Goal: Task Accomplishment & Management: Manage account settings

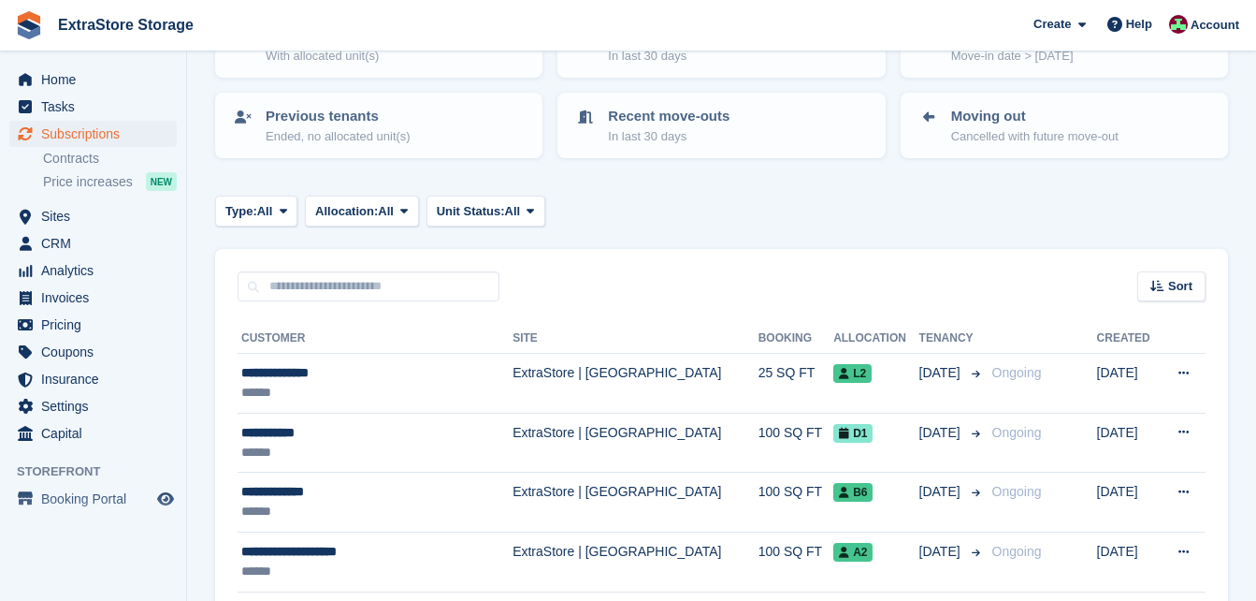
scroll to position [187, 0]
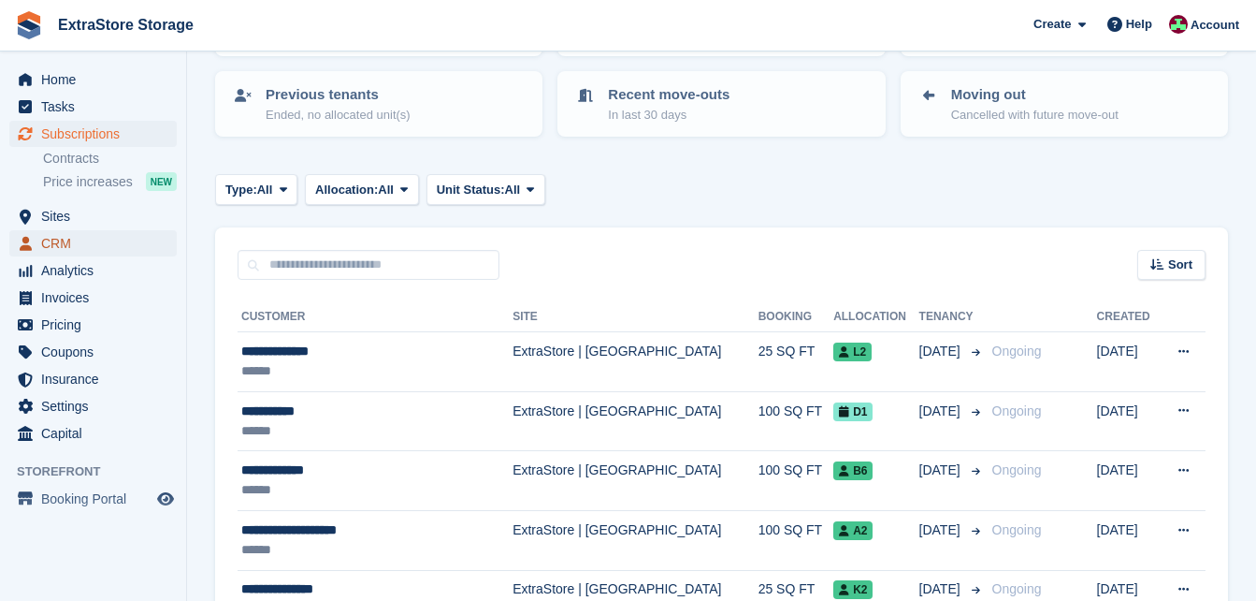
click at [67, 246] on span "CRM" at bounding box center [97, 243] width 112 height 26
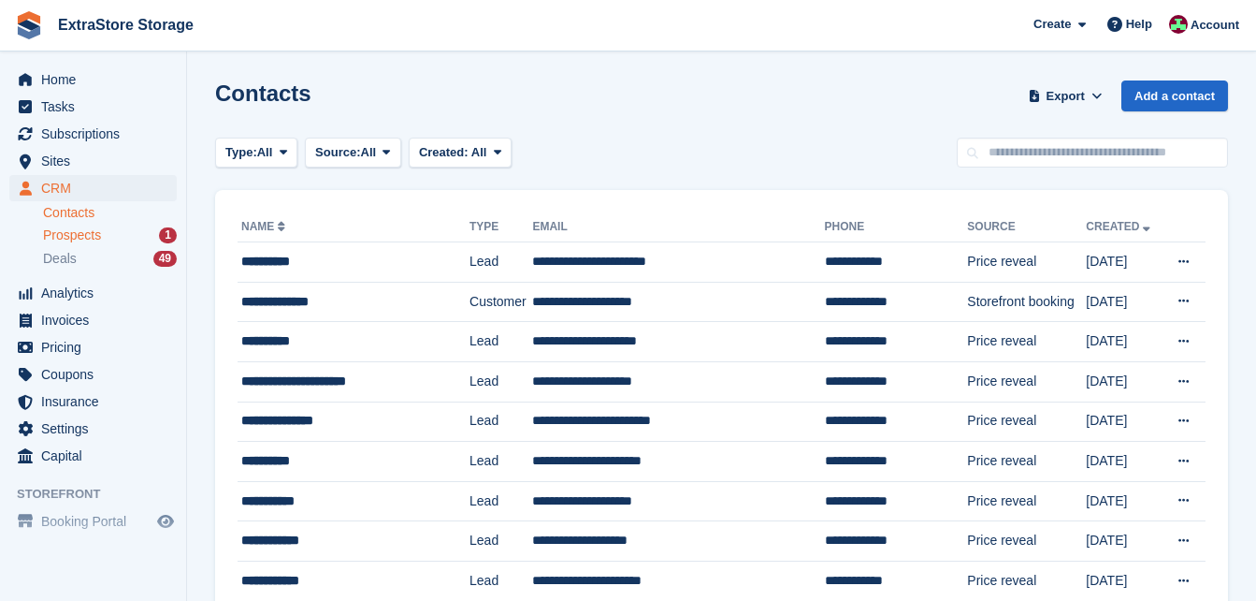
click at [61, 241] on span "Prospects" at bounding box center [72, 235] width 58 height 18
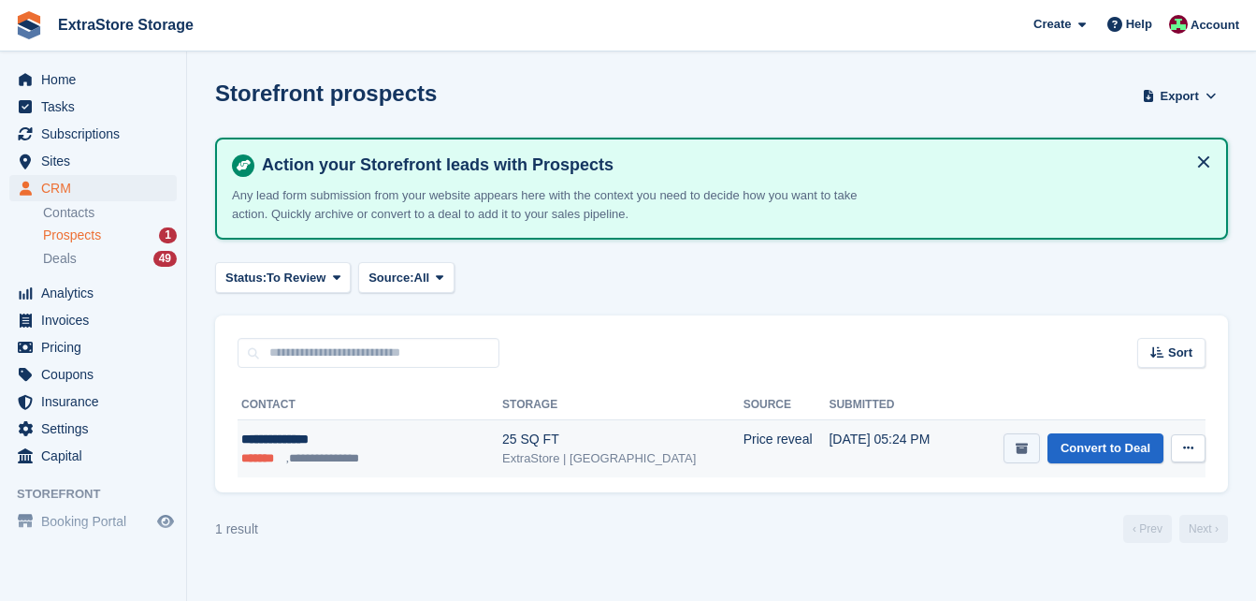
click at [1027, 446] on icon "submit" at bounding box center [1022, 448] width 12 height 12
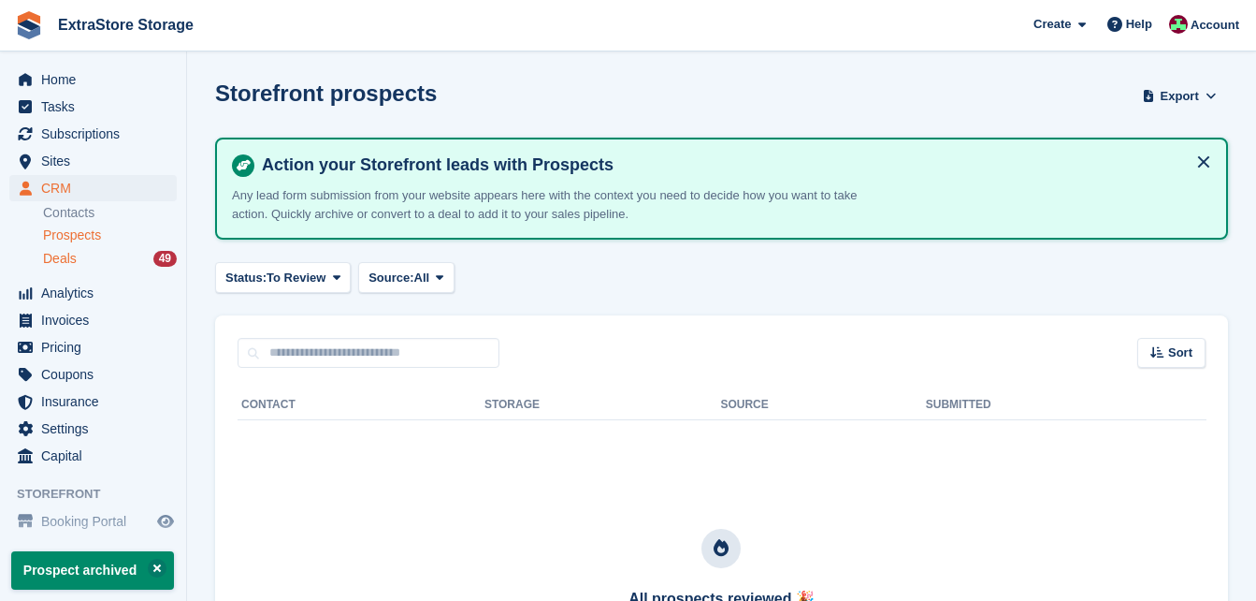
click at [65, 259] on span "Deals" at bounding box center [60, 259] width 34 height 18
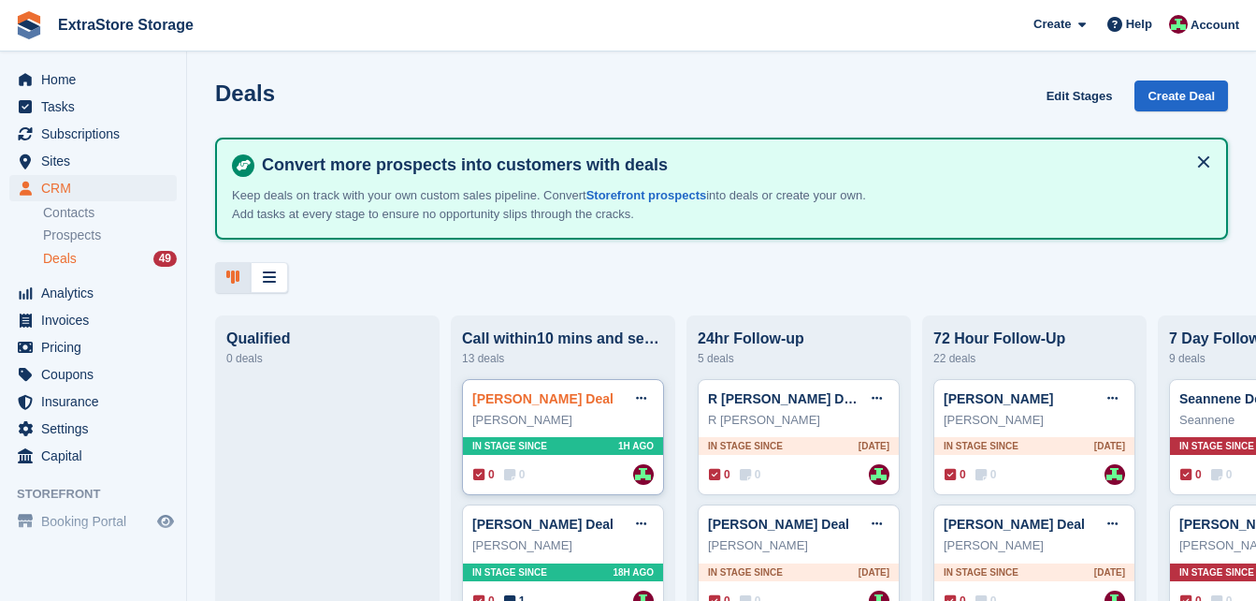
click at [512, 396] on link "[PERSON_NAME] Deal" at bounding box center [542, 398] width 141 height 15
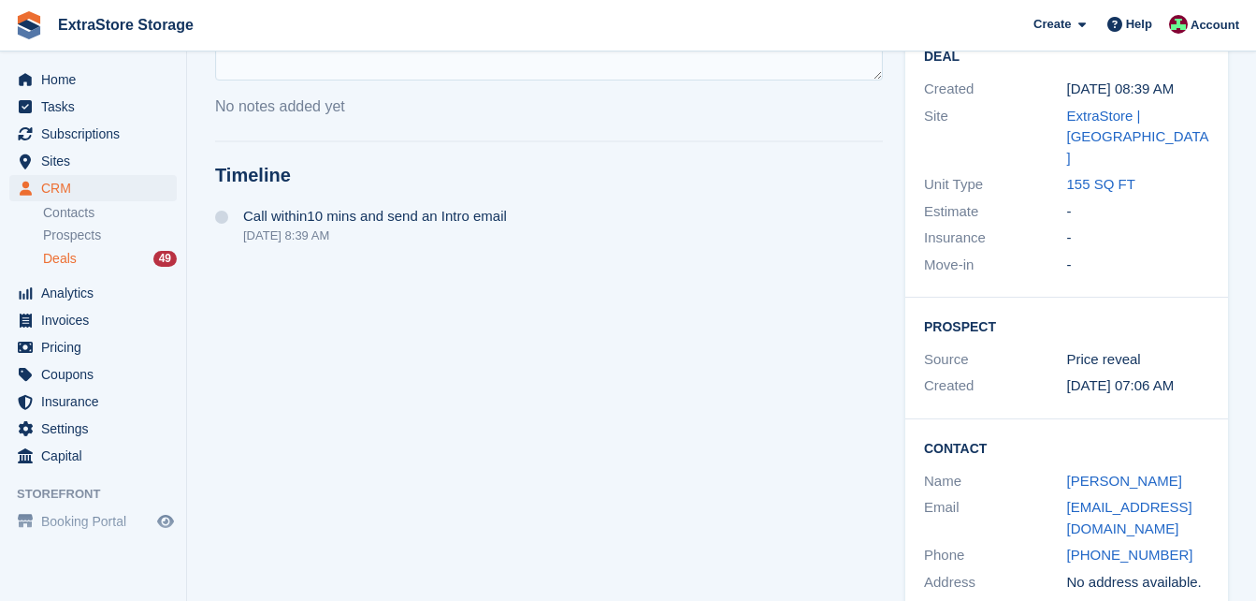
scroll to position [133, 0]
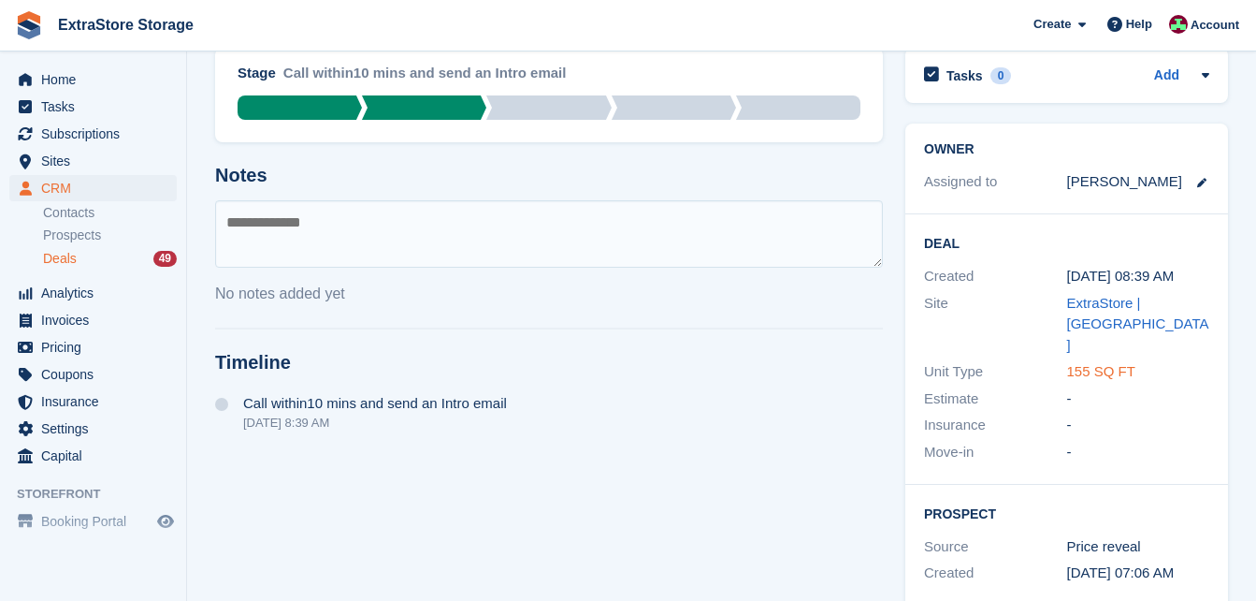
click at [1088, 363] on link "155 SQ FT" at bounding box center [1101, 371] width 68 height 16
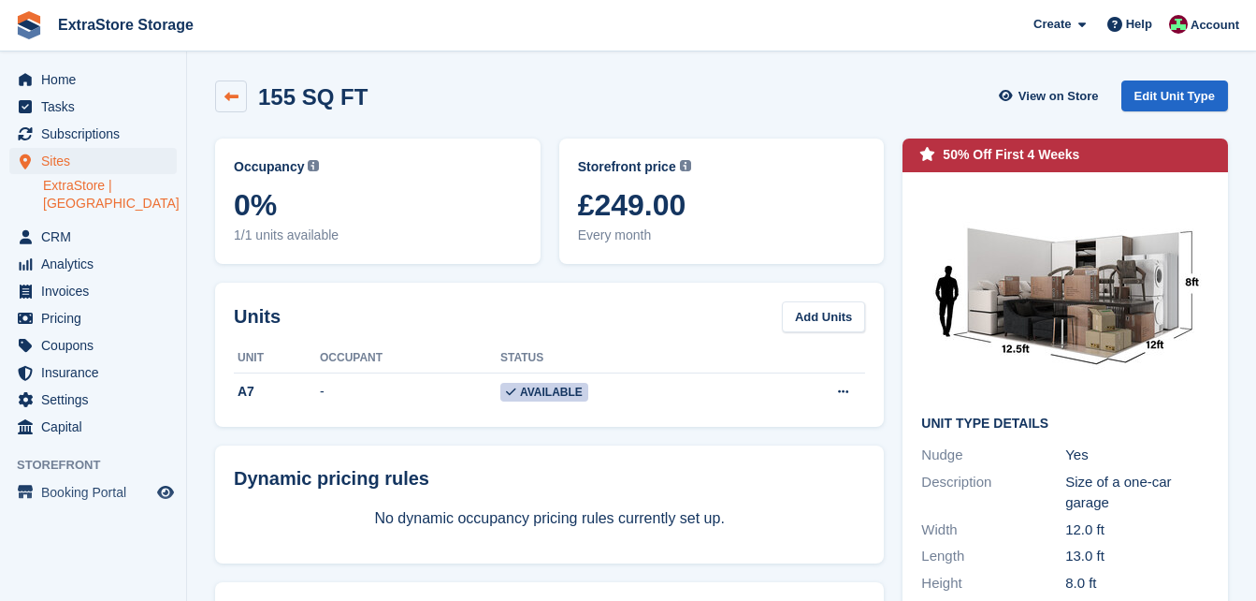
click at [219, 94] on link at bounding box center [231, 96] width 32 height 32
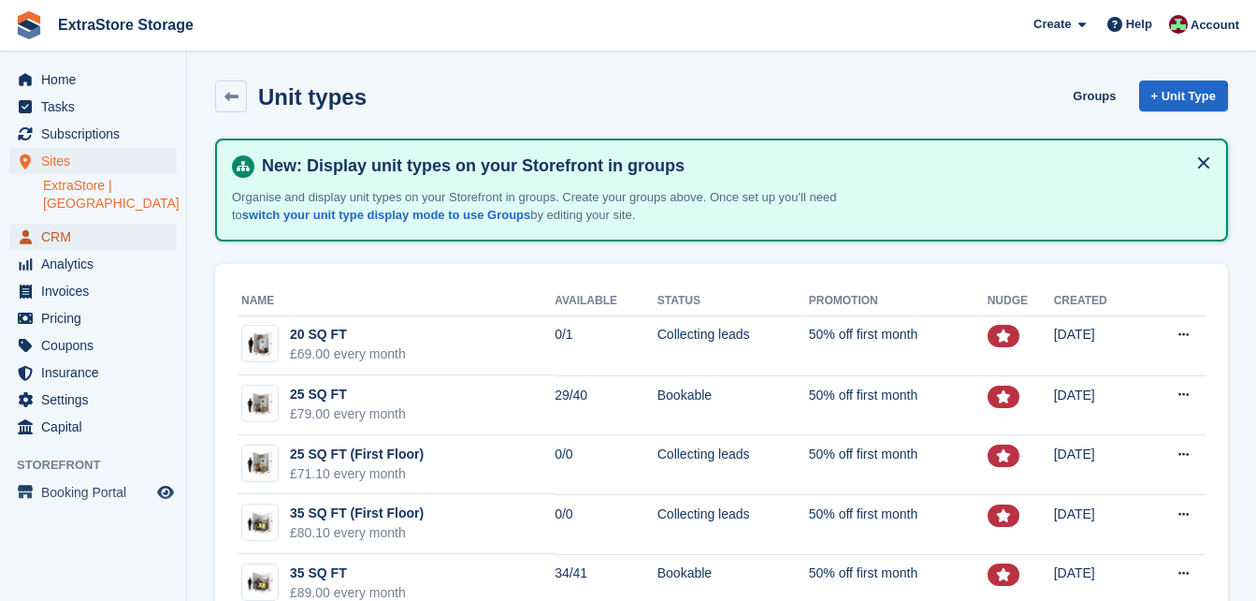
click at [74, 224] on span "CRM" at bounding box center [97, 237] width 112 height 26
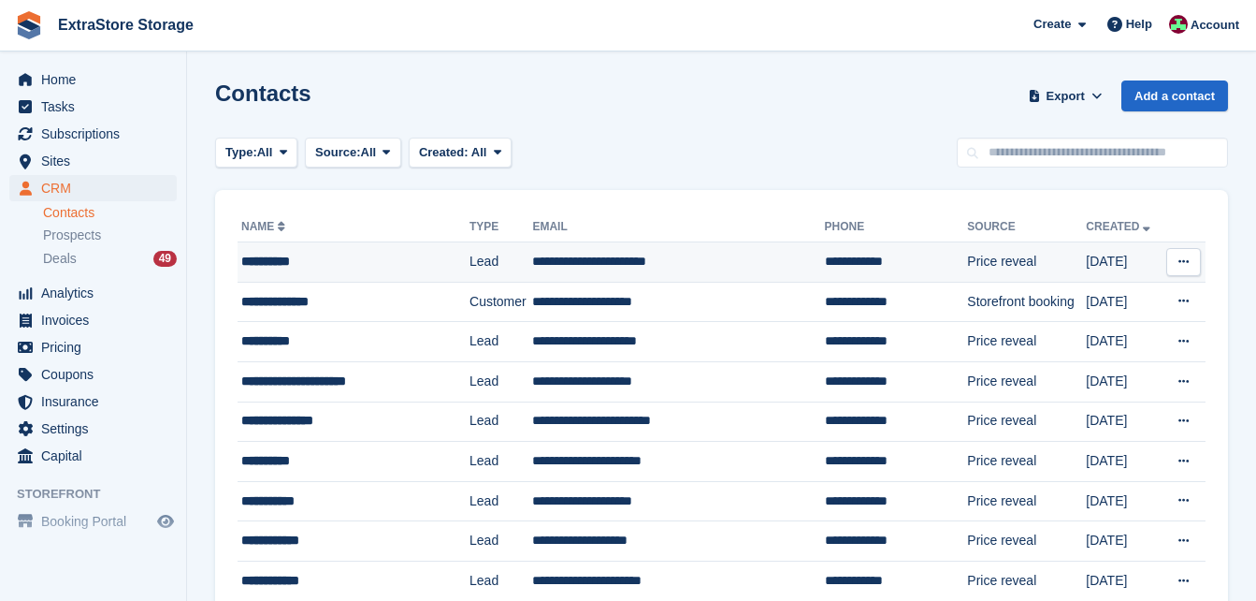
click at [323, 267] on div "**********" at bounding box center [344, 262] width 206 height 20
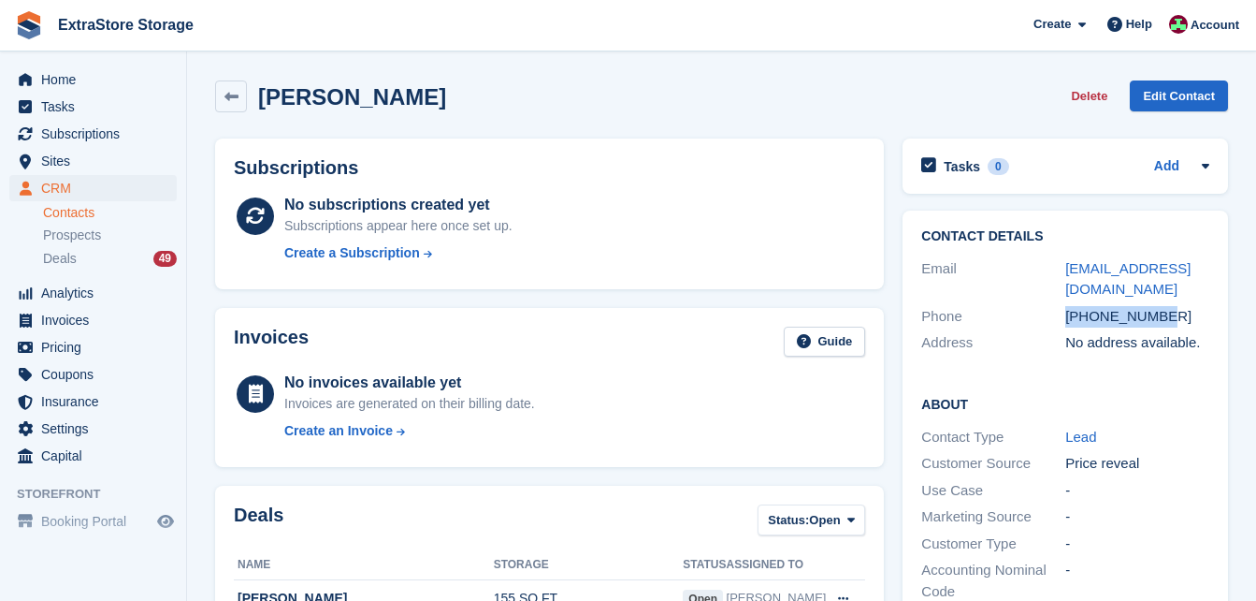
drag, startPoint x: 1177, startPoint y: 317, endPoint x: 1066, endPoint y: 320, distance: 110.4
click at [1066, 320] on div "[PHONE_NUMBER]" at bounding box center [1137, 317] width 144 height 22
click at [71, 262] on span "Deals" at bounding box center [60, 259] width 34 height 18
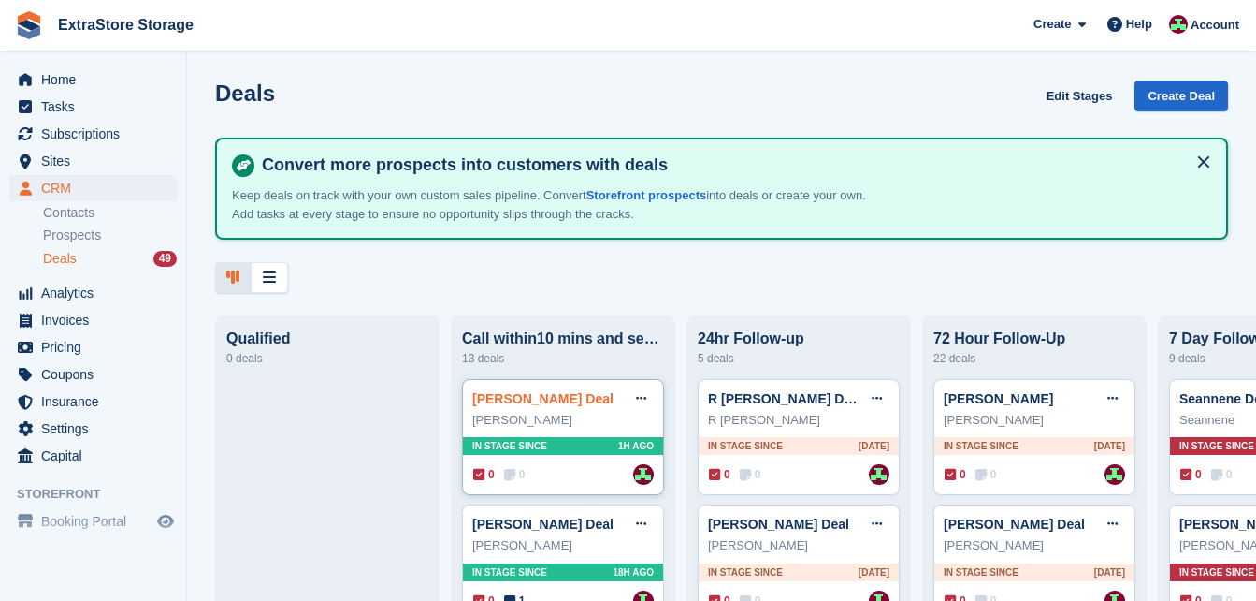
click at [500, 397] on link "[PERSON_NAME] Deal" at bounding box center [542, 398] width 141 height 15
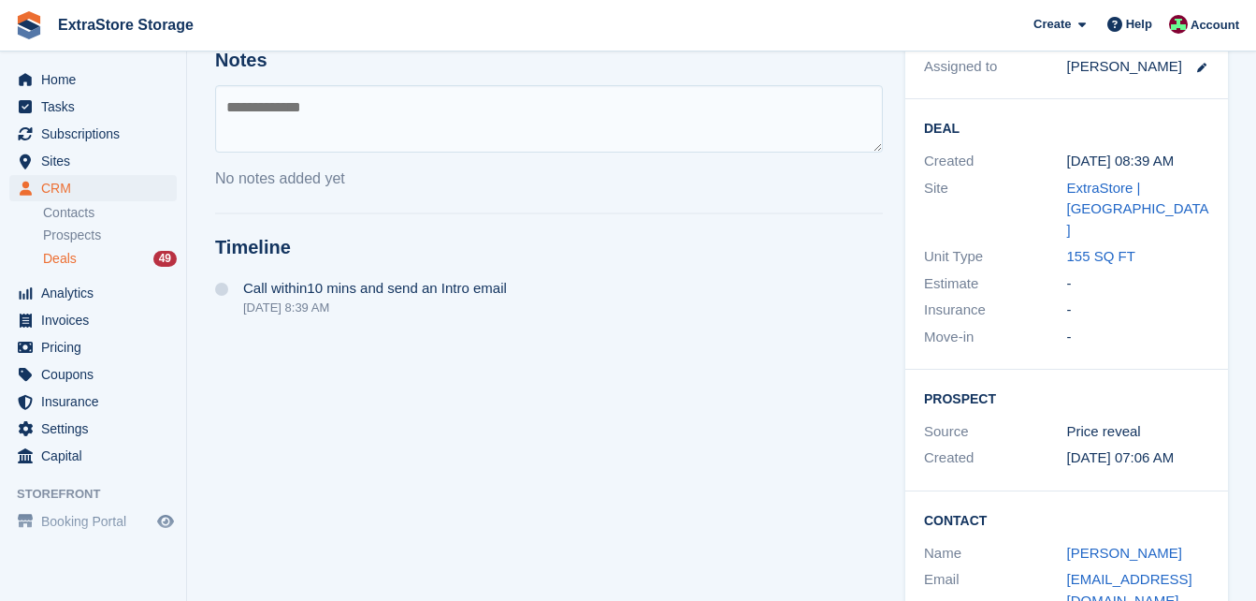
scroll to position [320, 0]
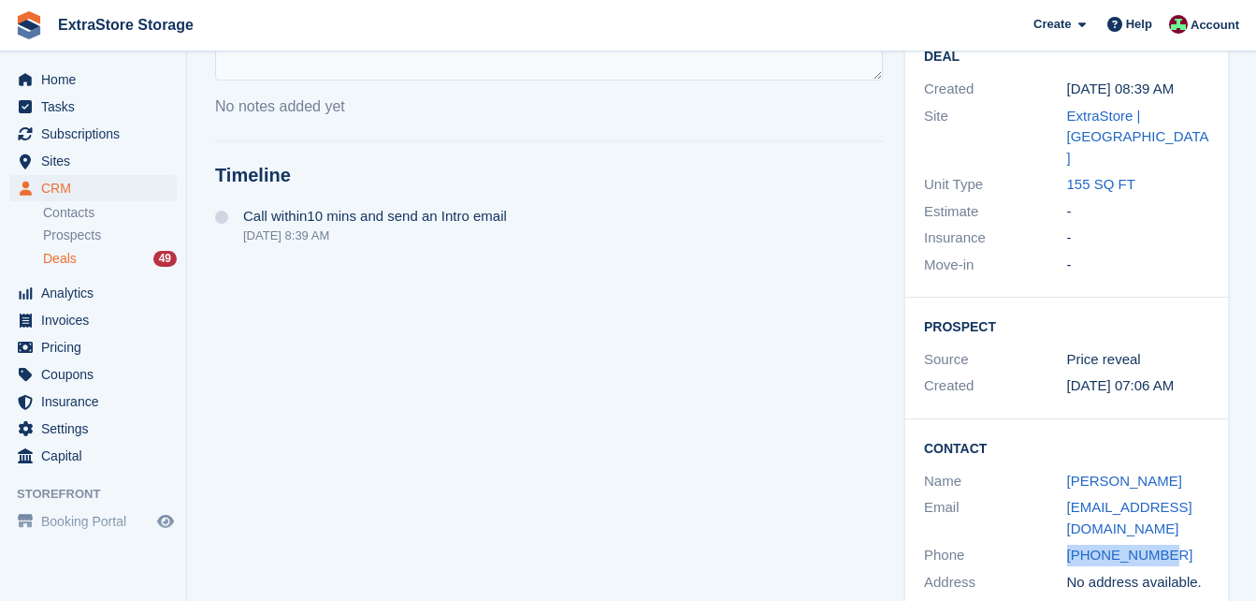
drag, startPoint x: 1118, startPoint y: 511, endPoint x: 1065, endPoint y: 513, distance: 52.4
click at [1065, 542] on div "Phone +61415721810" at bounding box center [1066, 555] width 285 height 27
copy div "[PHONE_NUMBER]"
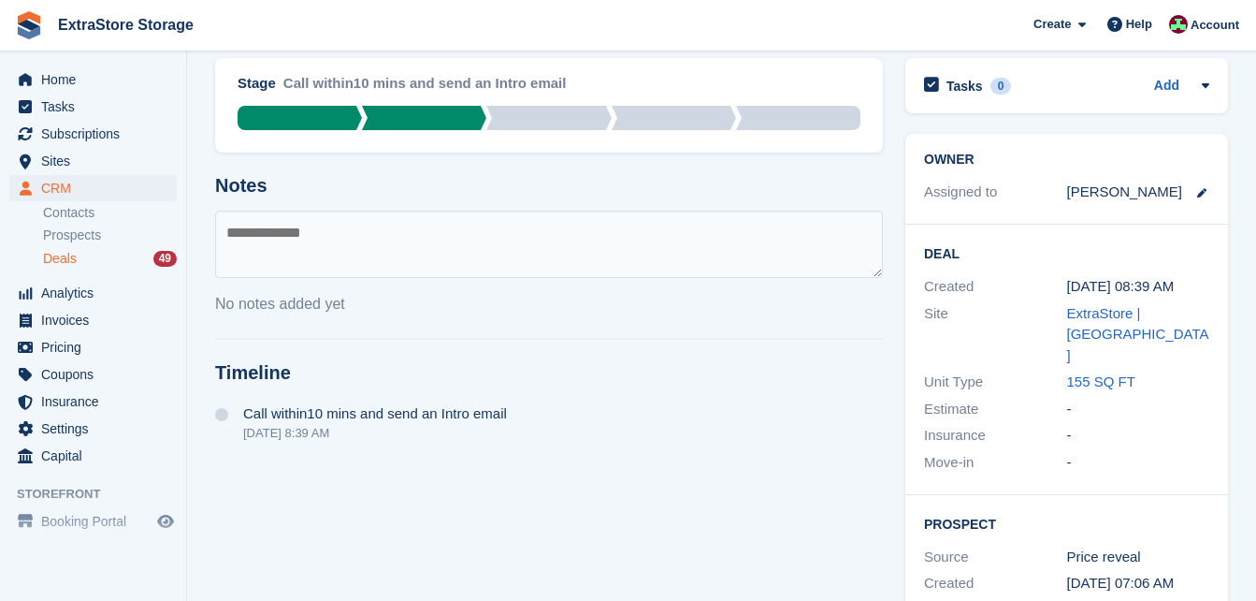
scroll to position [0, 0]
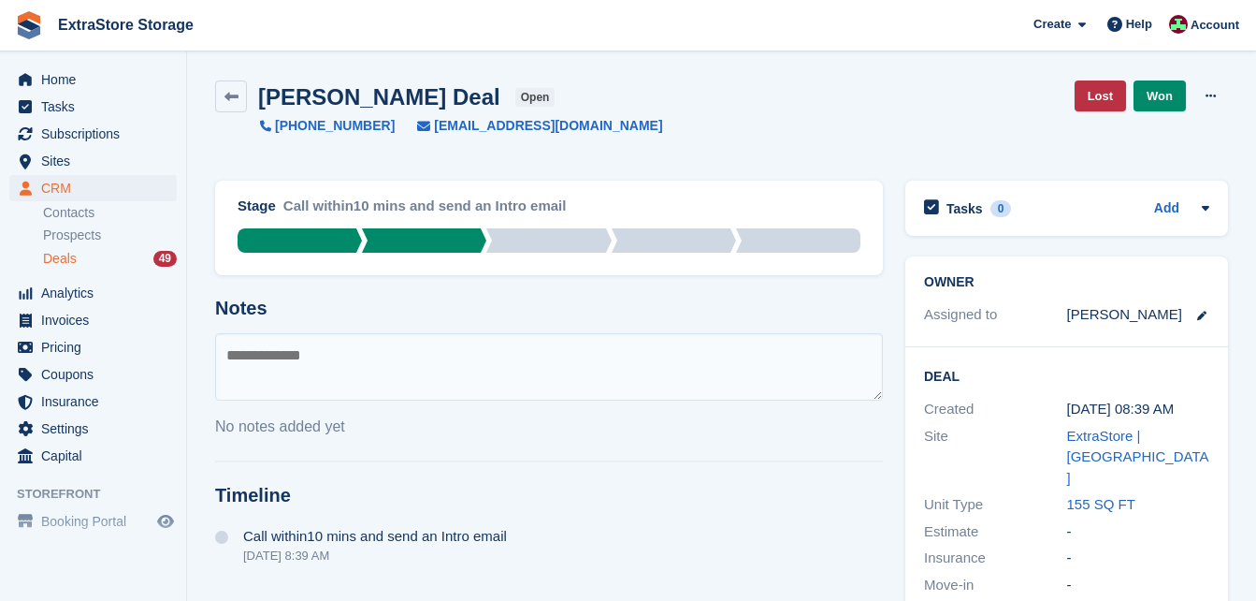
drag, startPoint x: 286, startPoint y: 356, endPoint x: 289, endPoint y: 343, distance: 13.4
click at [287, 355] on textarea at bounding box center [549, 366] width 668 height 67
type textarea "**********"
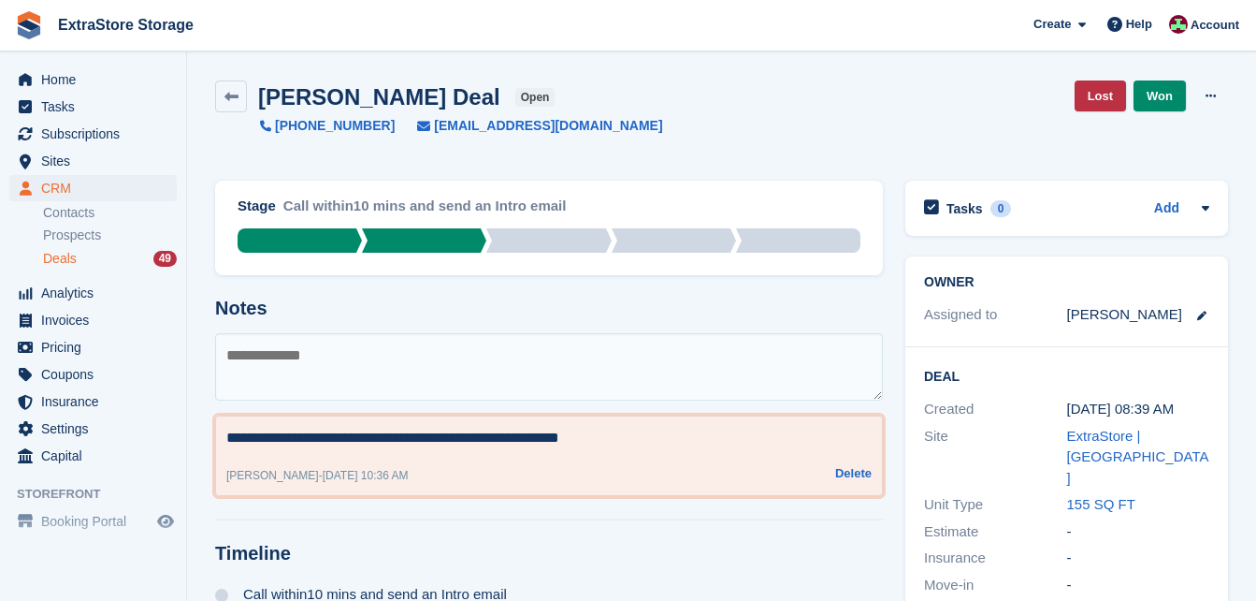
click at [602, 438] on textarea "**********" at bounding box center [548, 438] width 645 height 22
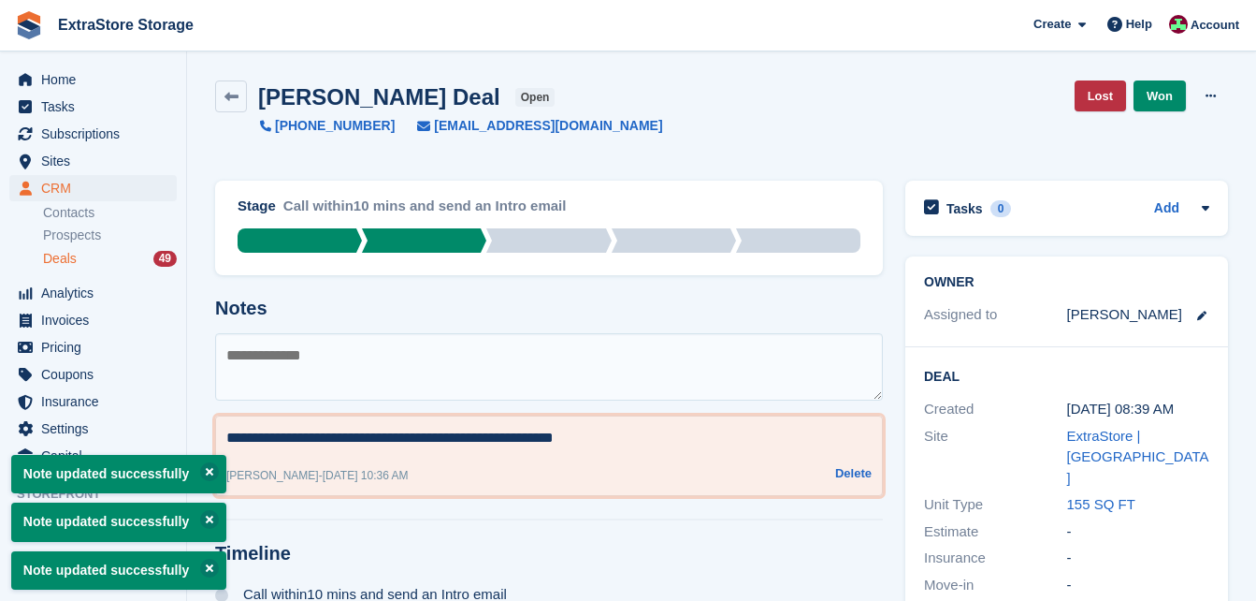
type textarea "**********"
click at [606, 524] on div "**********" at bounding box center [549, 557] width 690 height 776
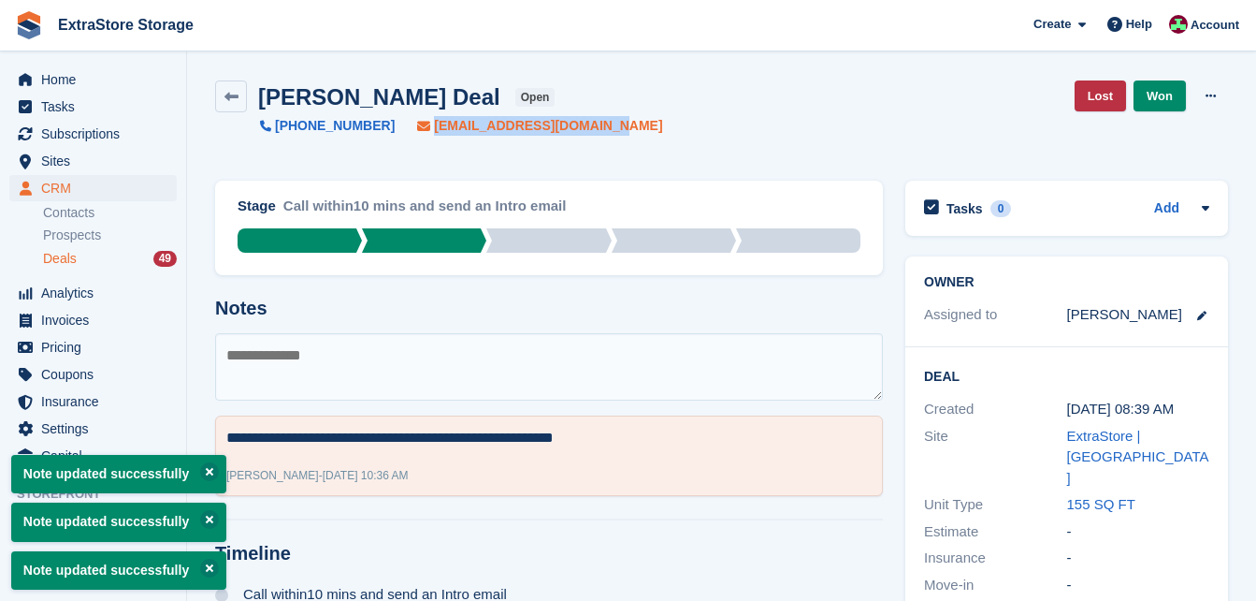
drag, startPoint x: 576, startPoint y: 122, endPoint x: 396, endPoint y: 130, distance: 180.7
click at [396, 130] on div "Alan Lacey Deal open +61415721810 alanlaceys15@hotmail.com Lost Won Edit Deal D…" at bounding box center [721, 107] width 1013 height 55
copy span "[EMAIL_ADDRESS][DOMAIN_NAME]"
